Goal: Information Seeking & Learning: Learn about a topic

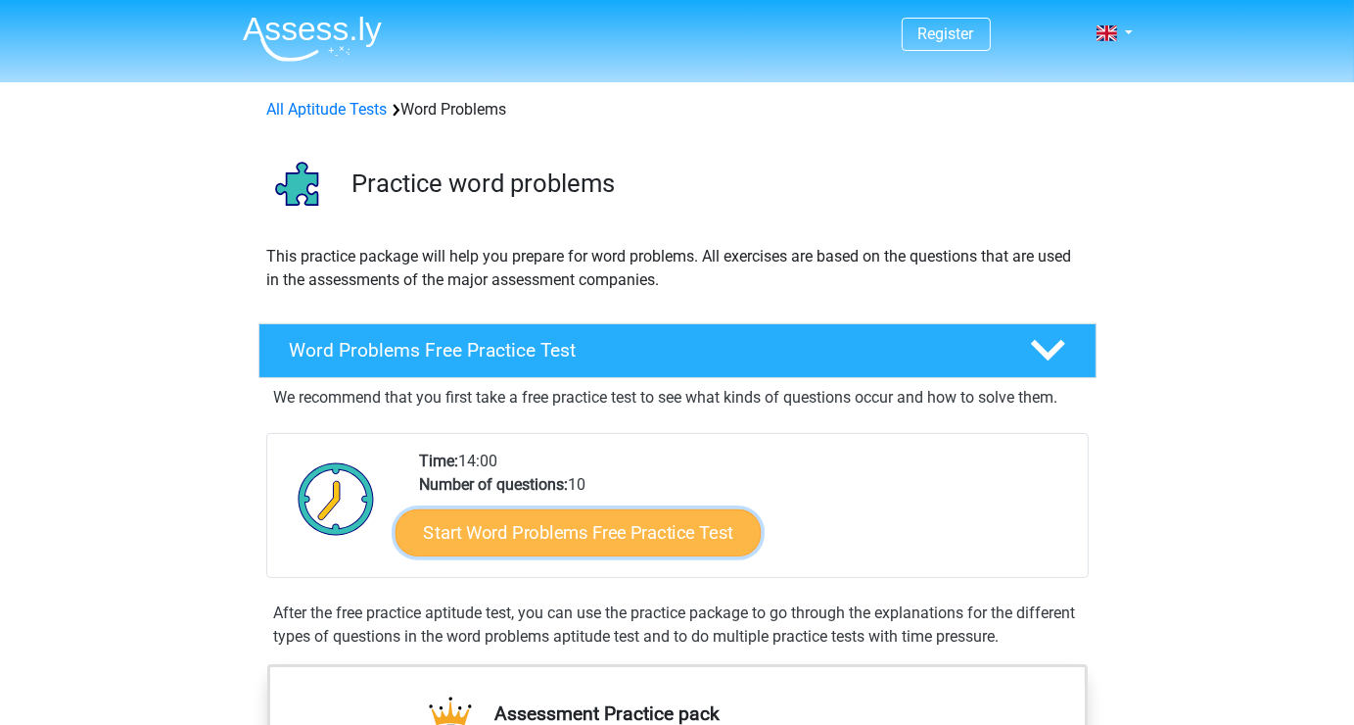
click at [513, 539] on link "Start Word Problems Free Practice Test" at bounding box center [578, 531] width 366 height 47
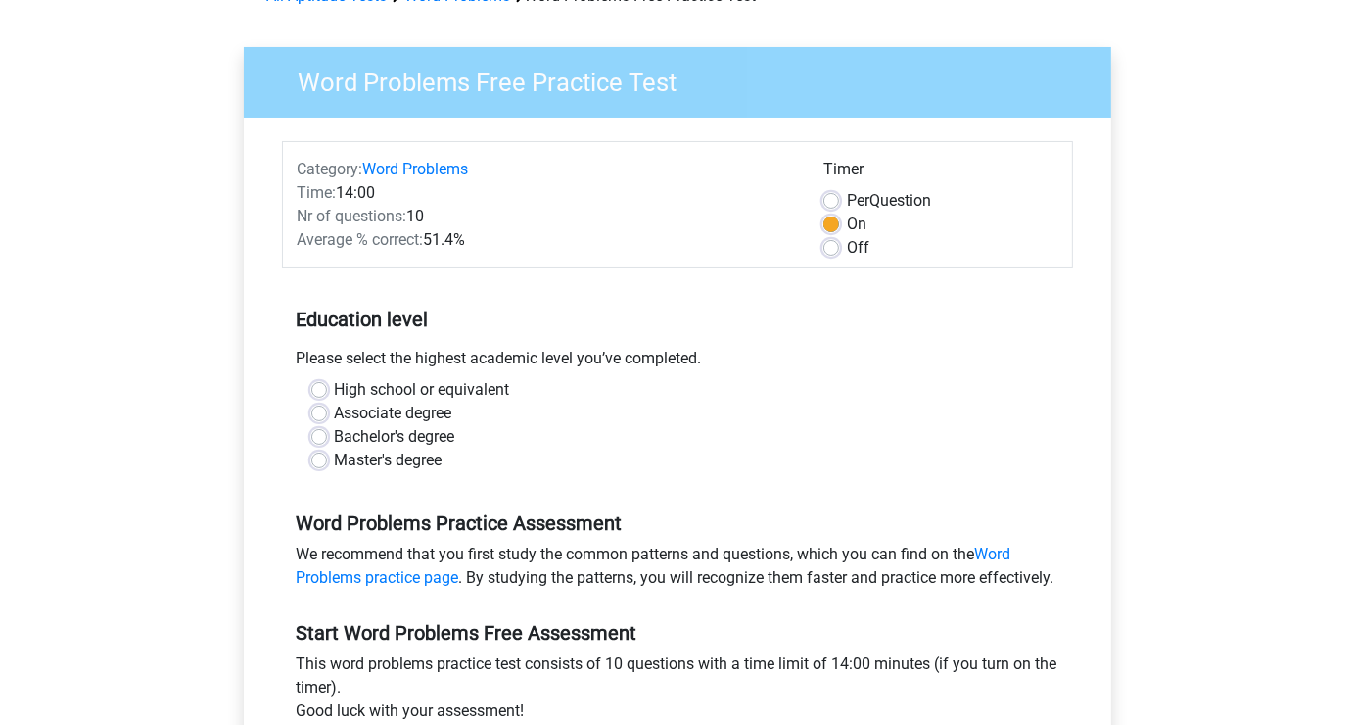
scroll to position [116, 0]
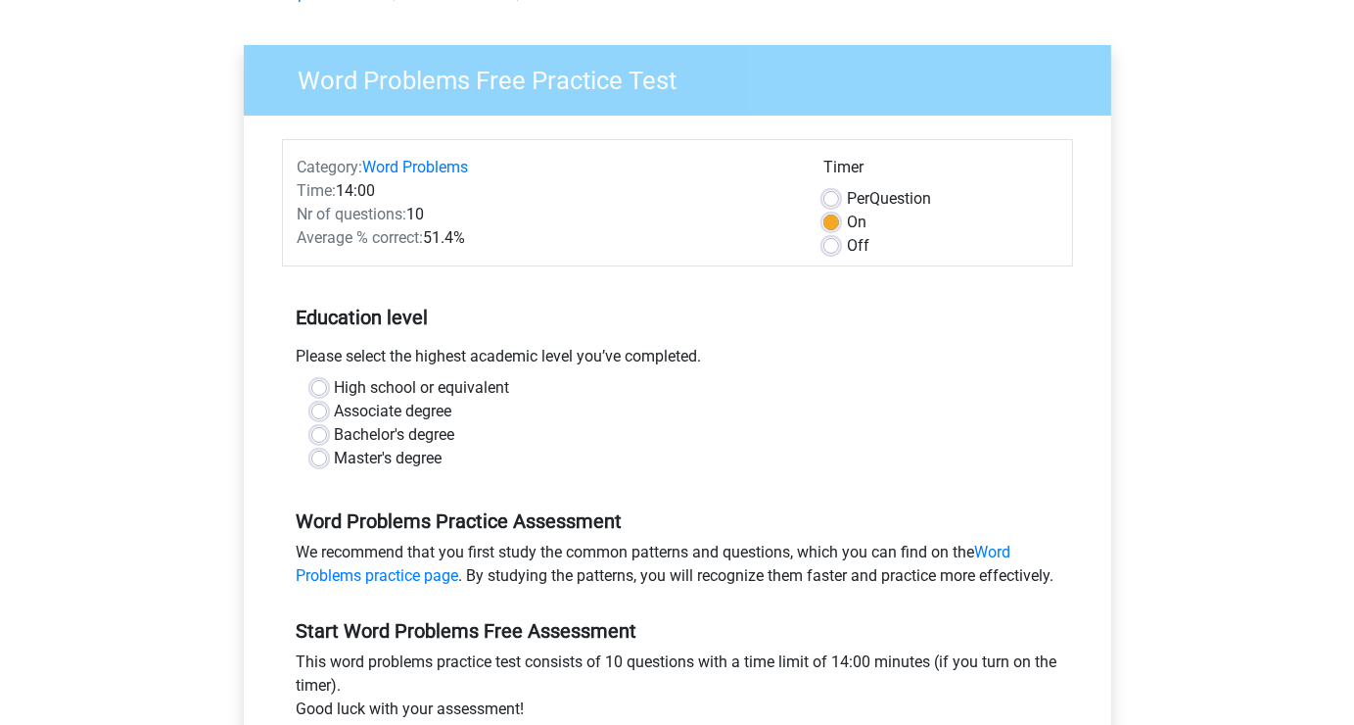
click at [329, 435] on div "Bachelor's degree" at bounding box center [677, 434] width 732 height 23
click at [335, 434] on label "Bachelor's degree" at bounding box center [395, 434] width 120 height 23
click at [322, 434] on input "Bachelor's degree" at bounding box center [319, 433] width 16 height 20
radio input "true"
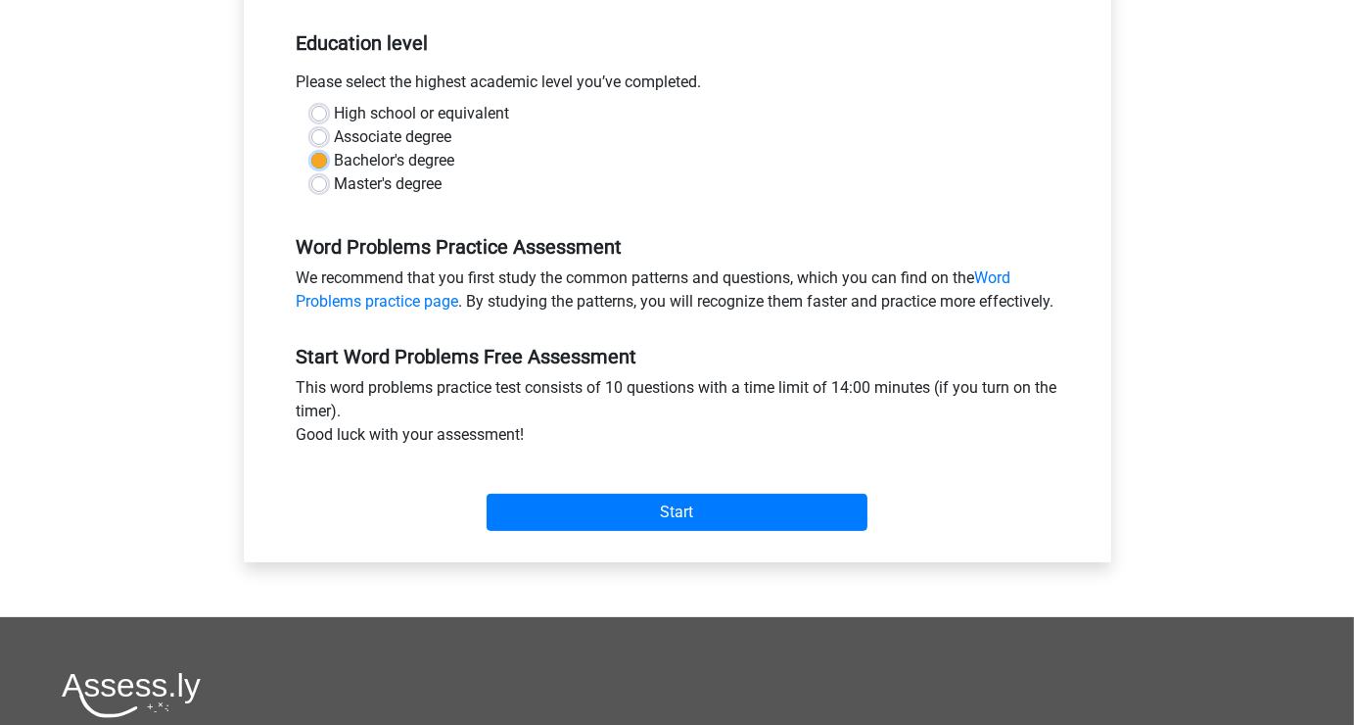
scroll to position [392, 0]
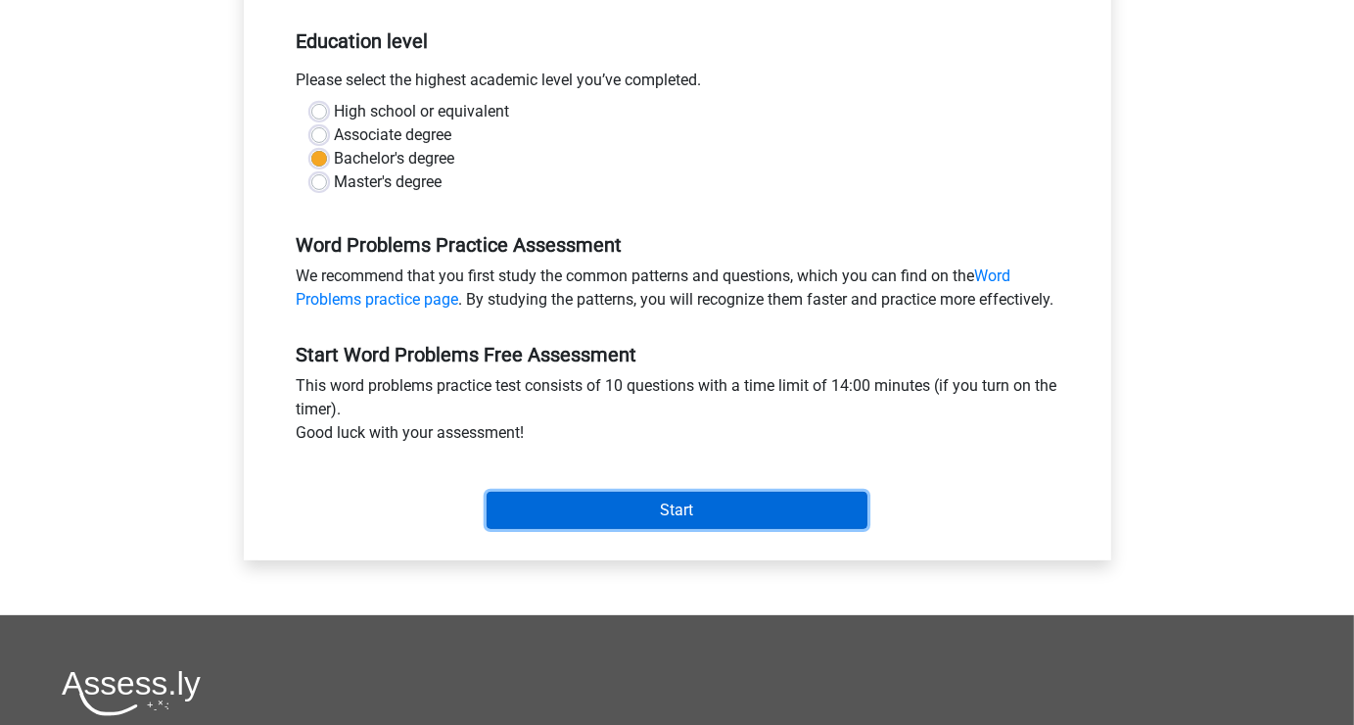
click at [661, 529] on input "Start" at bounding box center [677, 510] width 381 height 37
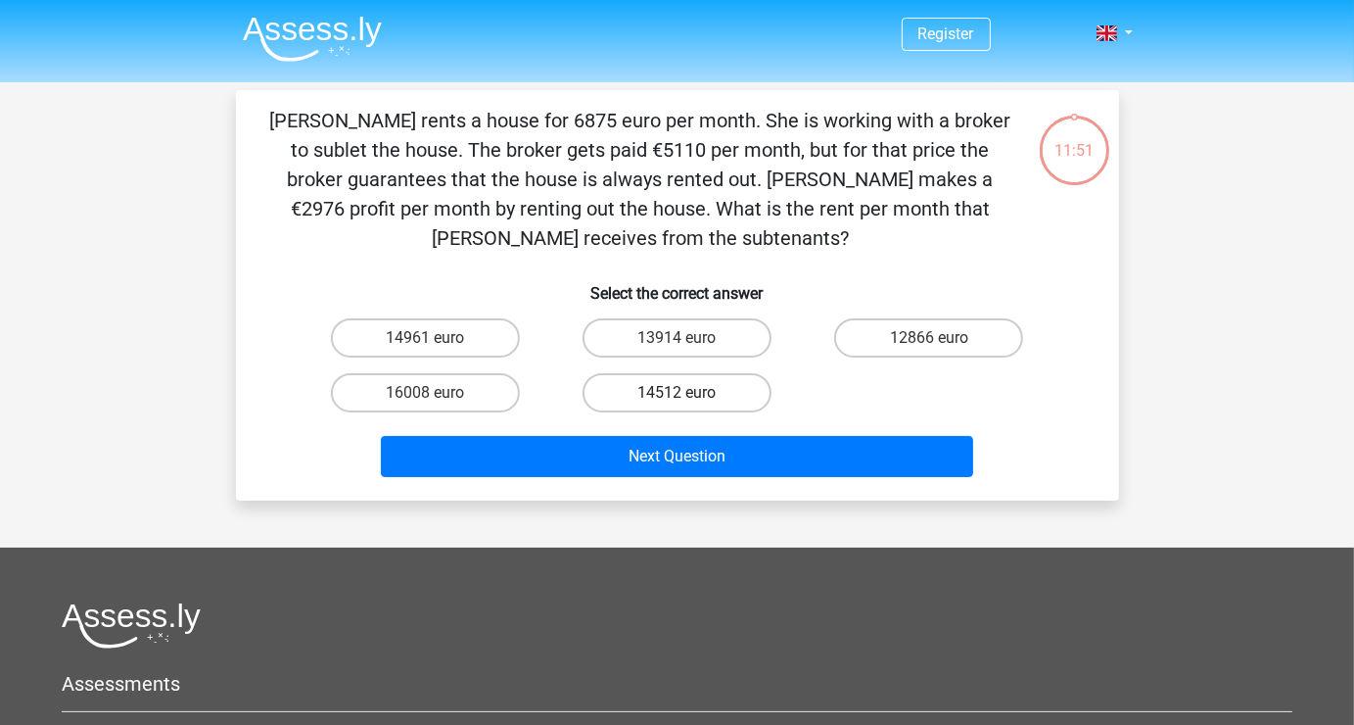
click at [674, 395] on label "14512 euro" at bounding box center [677, 392] width 189 height 39
click at [677, 395] on input "14512 euro" at bounding box center [683, 399] width 13 height 13
radio input "true"
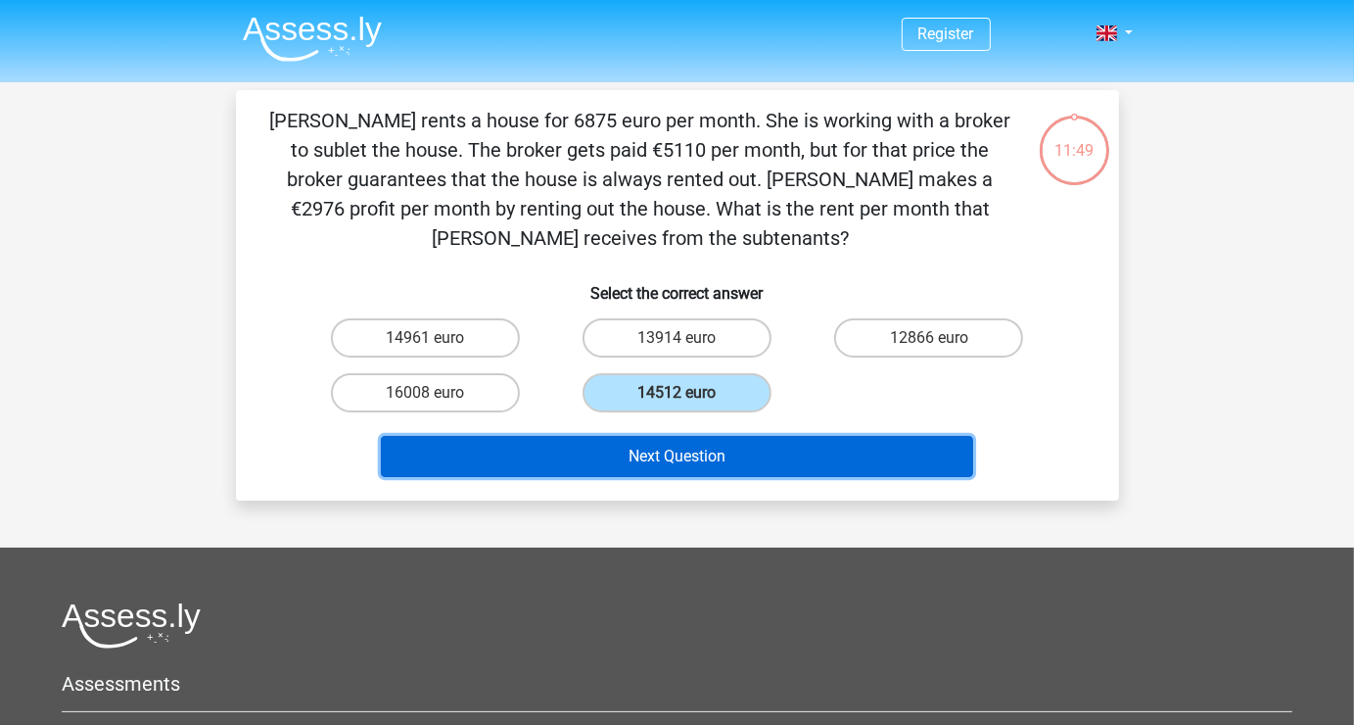
click at [674, 453] on button "Next Question" at bounding box center [677, 456] width 592 height 41
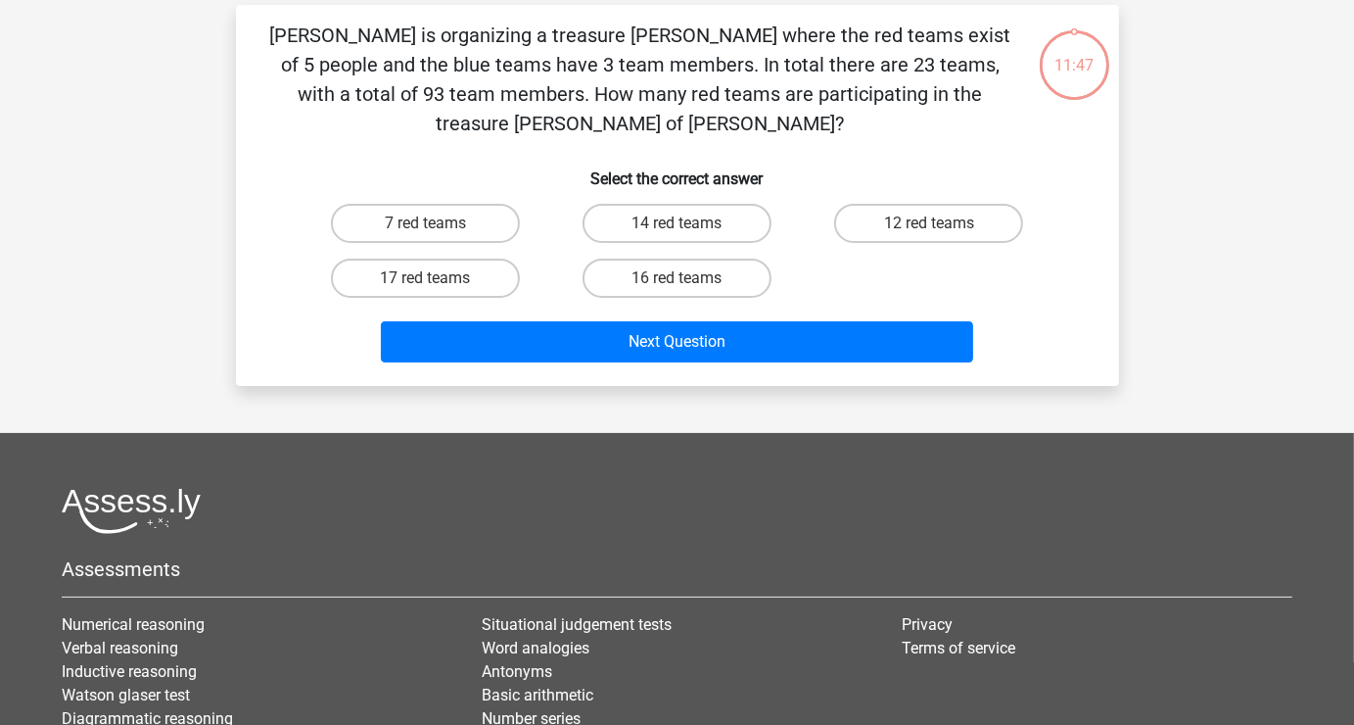
scroll to position [90, 0]
